Goal: Transaction & Acquisition: Purchase product/service

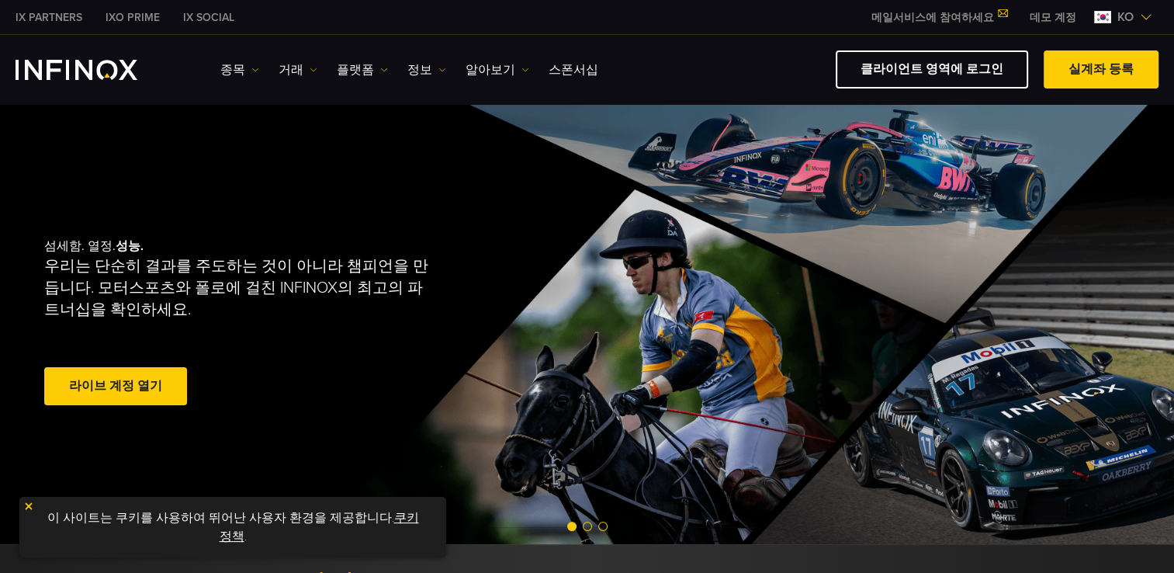
click at [116, 386] on span at bounding box center [116, 386] width 0 height 0
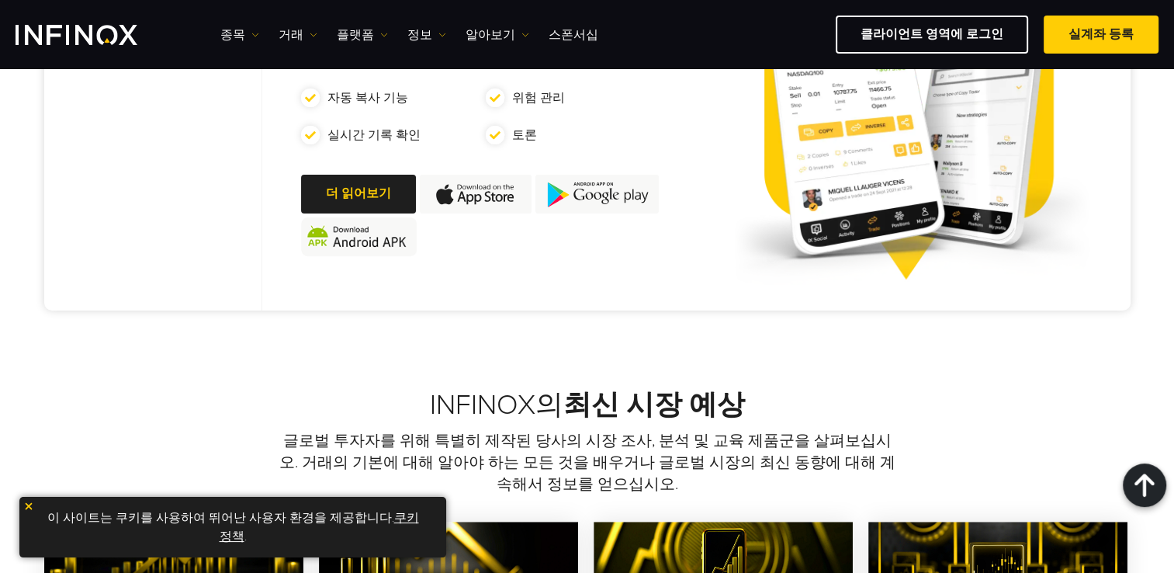
scroll to position [698, 0]
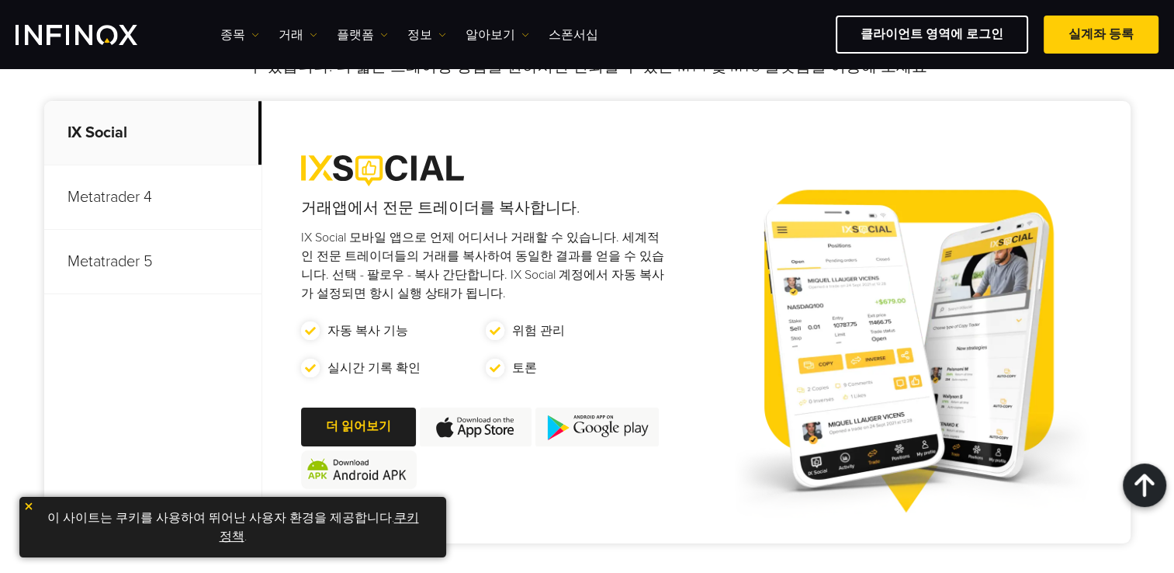
click at [111, 202] on p "Metatrader 4" at bounding box center [152, 197] width 217 height 64
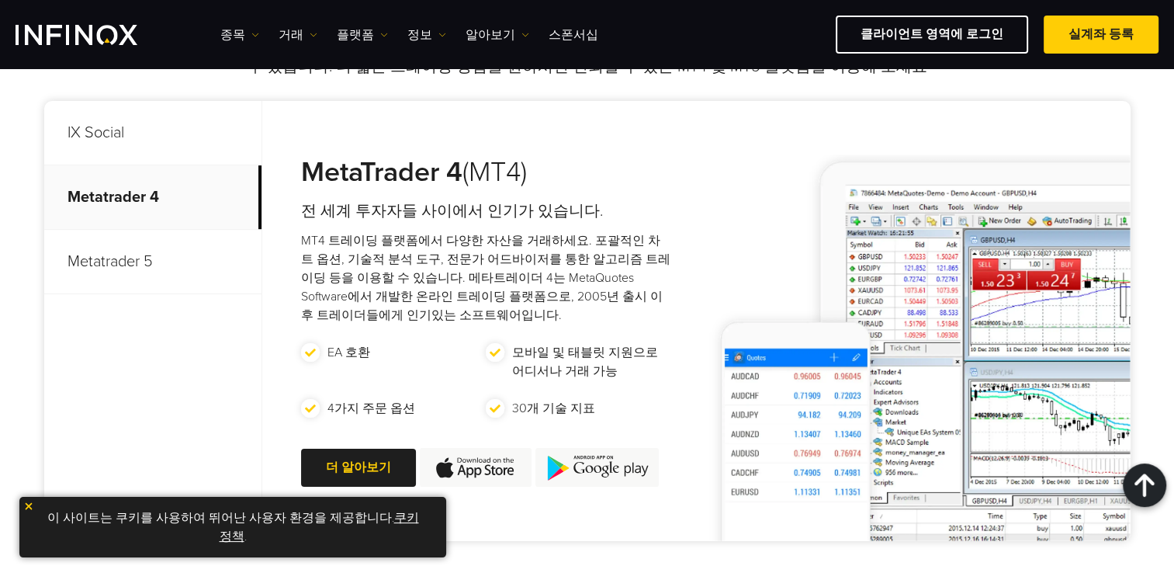
click at [112, 265] on p "Metatrader 5" at bounding box center [152, 262] width 217 height 64
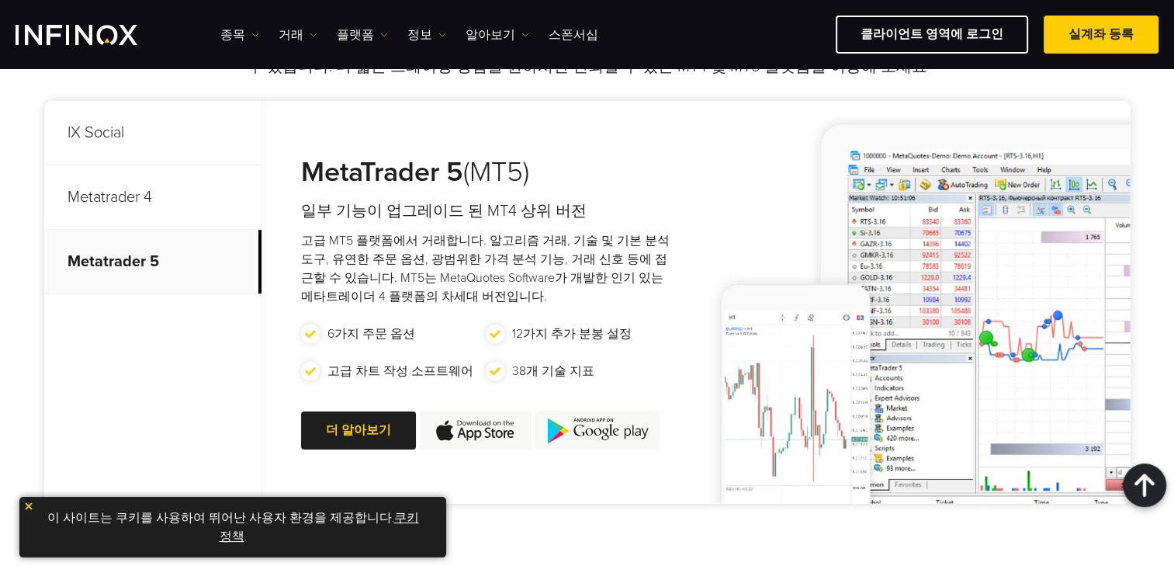
click at [481, 429] on img at bounding box center [476, 429] width 112 height 39
